Goal: Task Accomplishment & Management: Manage account settings

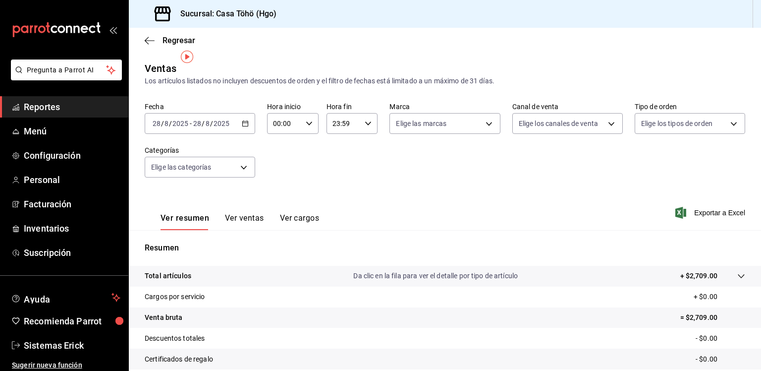
scroll to position [12, 0]
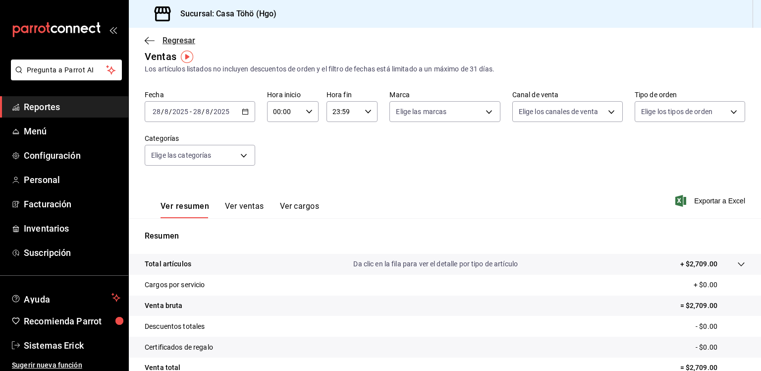
click at [151, 37] on icon "button" at bounding box center [150, 40] width 10 height 9
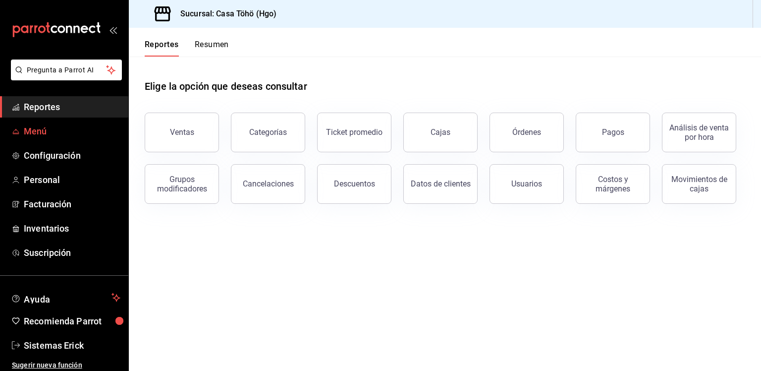
click at [63, 138] on link "Menú" at bounding box center [64, 130] width 128 height 21
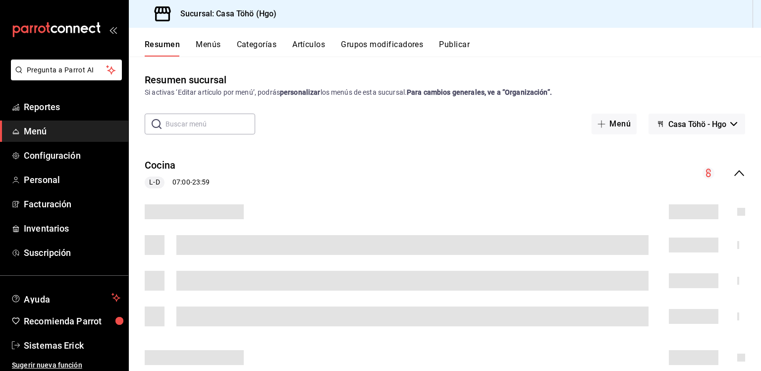
click at [222, 128] on input "text" at bounding box center [211, 124] width 90 height 20
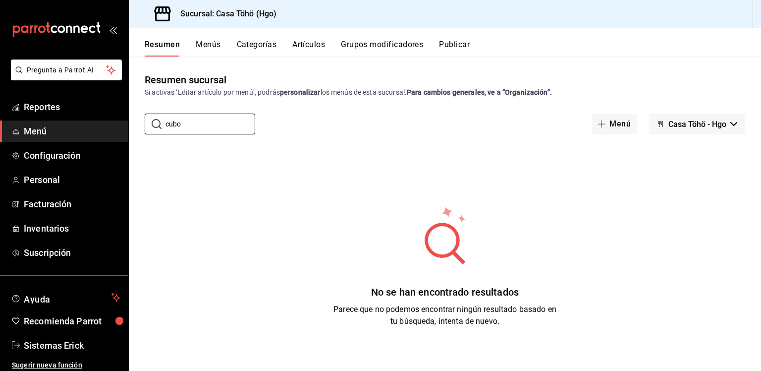
type input "cubo"
drag, startPoint x: 327, startPoint y: 36, endPoint x: 307, endPoint y: 47, distance: 22.6
click at [307, 47] on div "Resumen Menús Categorías Artículos Grupos modificadores Publicar" at bounding box center [445, 42] width 632 height 29
click at [307, 47] on button "Artículos" at bounding box center [308, 48] width 33 height 17
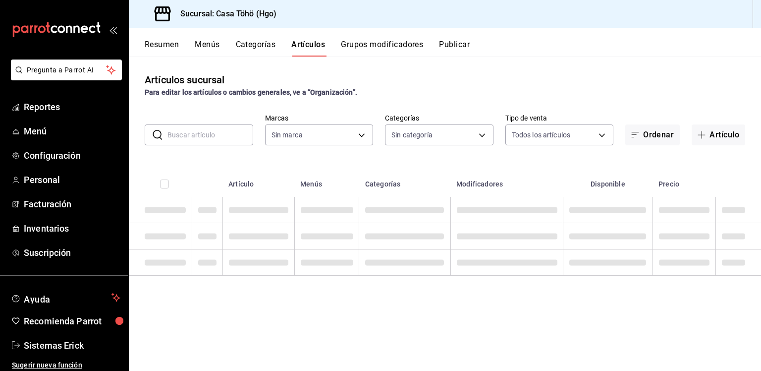
type input "3863094e-80de-4485-9a79-27000a153f73"
click at [218, 135] on input "text" at bounding box center [211, 135] width 86 height 20
type input "c"
type input "d4618589-854c-42fb-9199-aab4cec7b855,28f2b0a5-eb9c-4e50-8eb7-b6e34f5562dd,e7c48…"
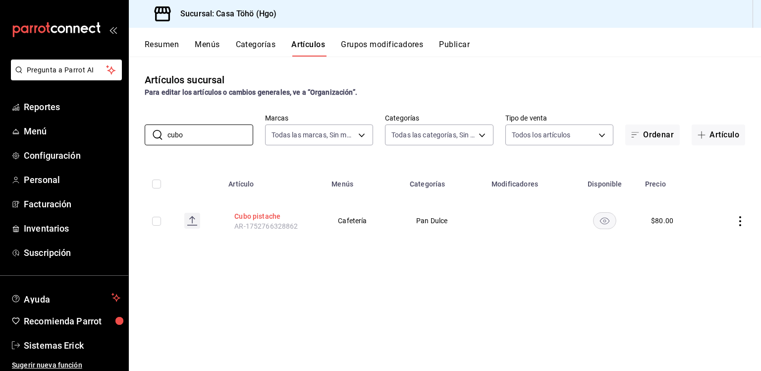
type input "cubo"
click at [277, 219] on button "Cubo pistache" at bounding box center [273, 216] width 79 height 10
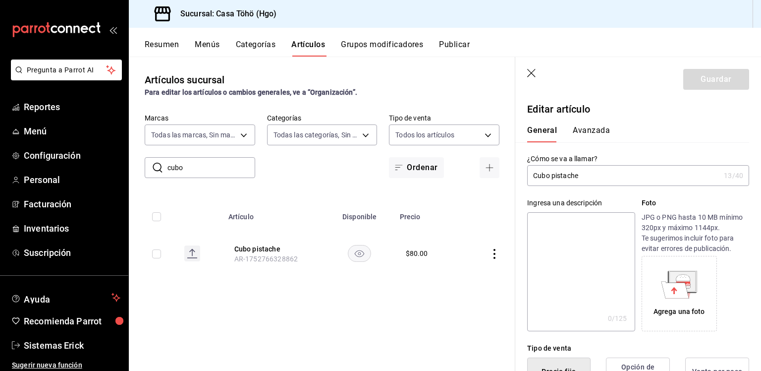
click at [591, 171] on input "Cubo pistache" at bounding box center [623, 176] width 193 height 20
click at [576, 180] on input "Crossaint de pistache grande" at bounding box center [623, 176] width 193 height 20
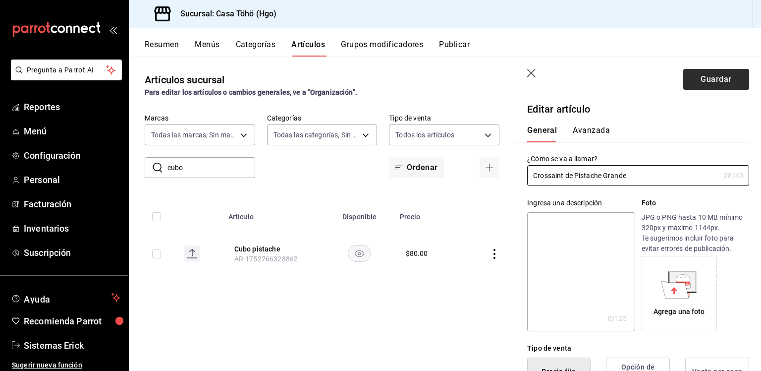
type input "Crossaint de Pistache Grande"
click at [722, 70] on button "Guardar" at bounding box center [717, 79] width 66 height 21
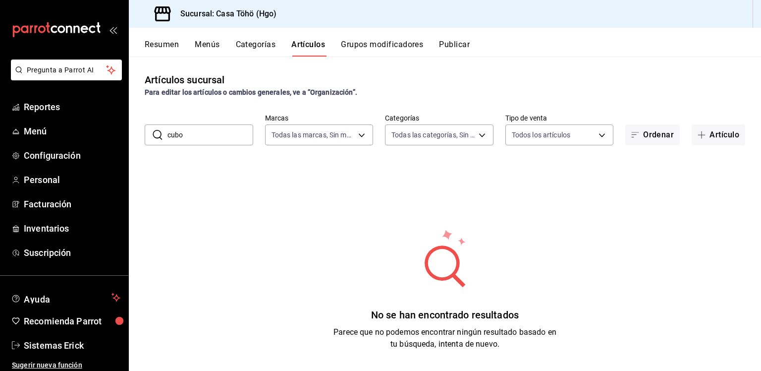
click at [226, 135] on input "cubo" at bounding box center [211, 135] width 86 height 20
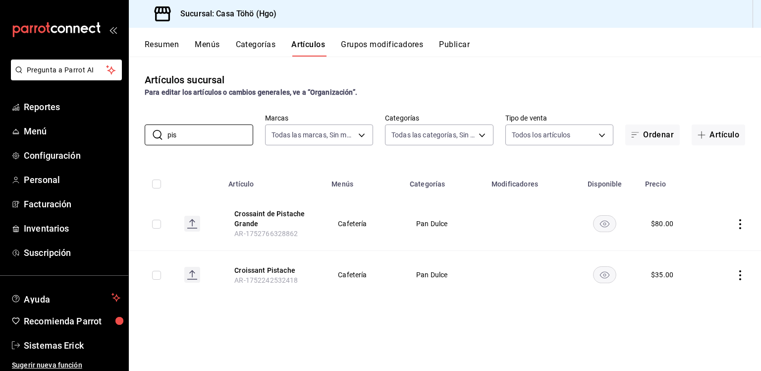
type input "pis"
